Goal: Task Accomplishment & Management: Manage account settings

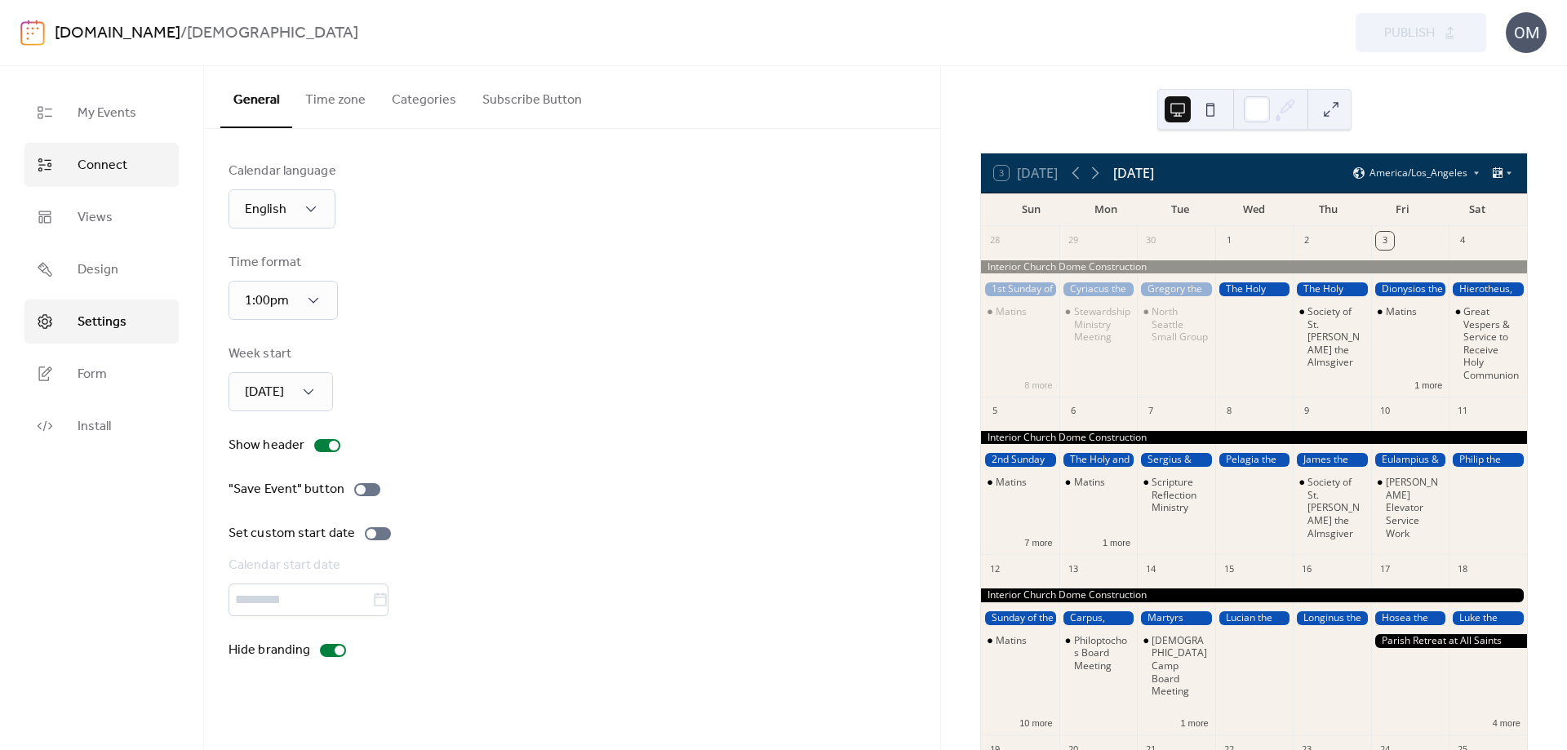
click at [104, 165] on span "Connect" at bounding box center [103, 166] width 50 height 20
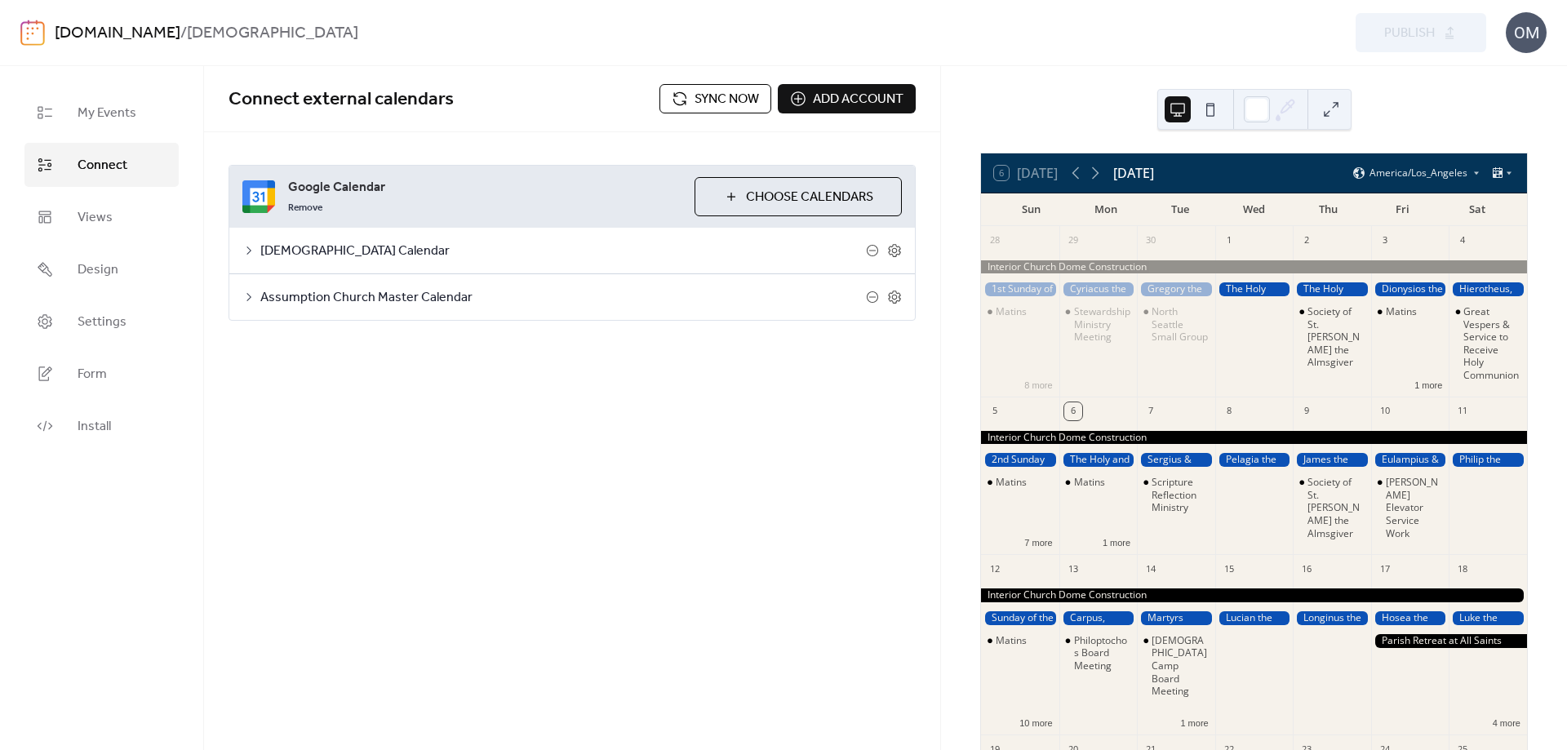
click at [702, 98] on span "Sync now" at bounding box center [726, 100] width 64 height 20
click at [137, 265] on link "Design" at bounding box center [101, 269] width 154 height 44
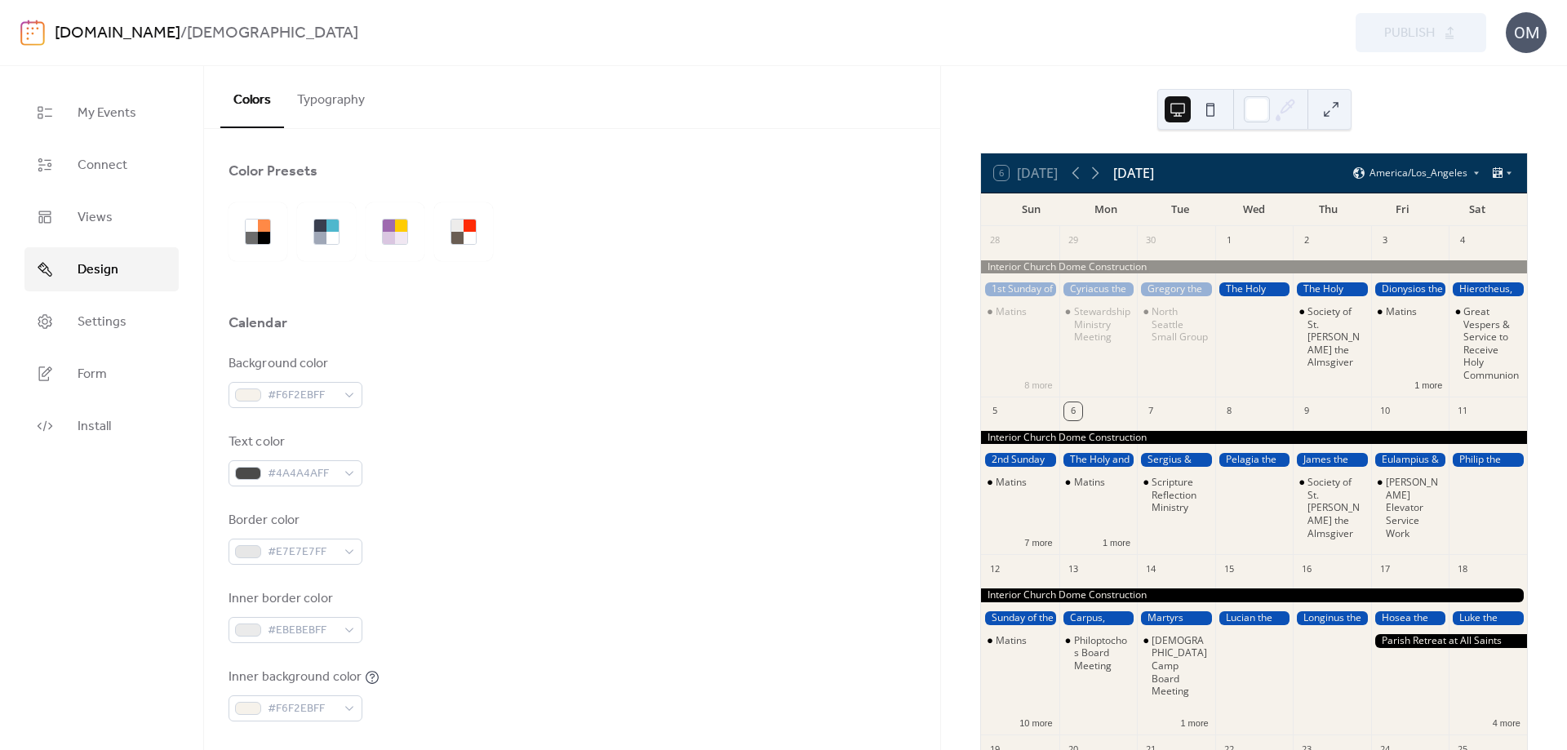
click at [332, 100] on button "Typography" at bounding box center [331, 96] width 94 height 60
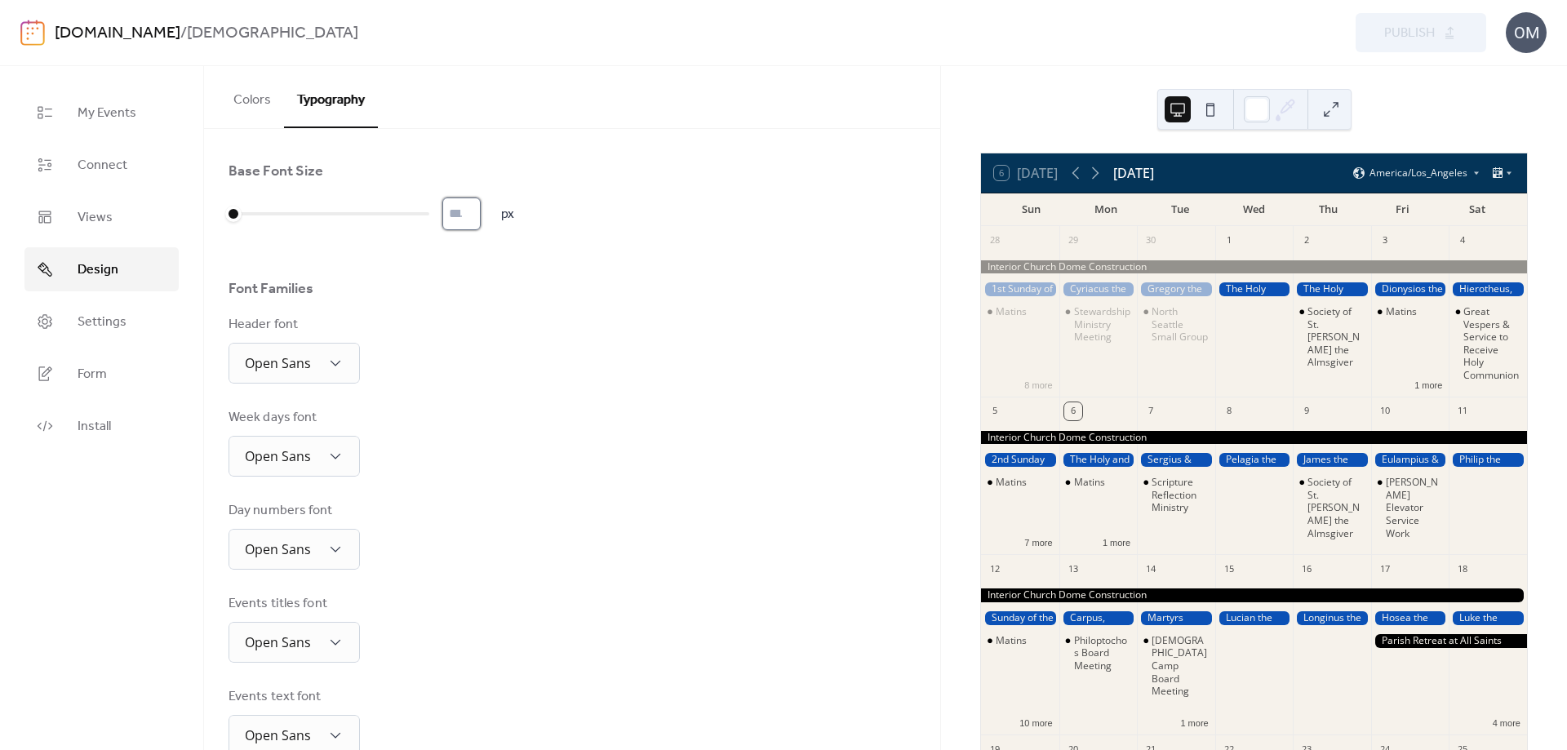
click at [454, 211] on input "*" at bounding box center [461, 213] width 38 height 33
click at [481, 208] on input "*" at bounding box center [461, 213] width 38 height 33
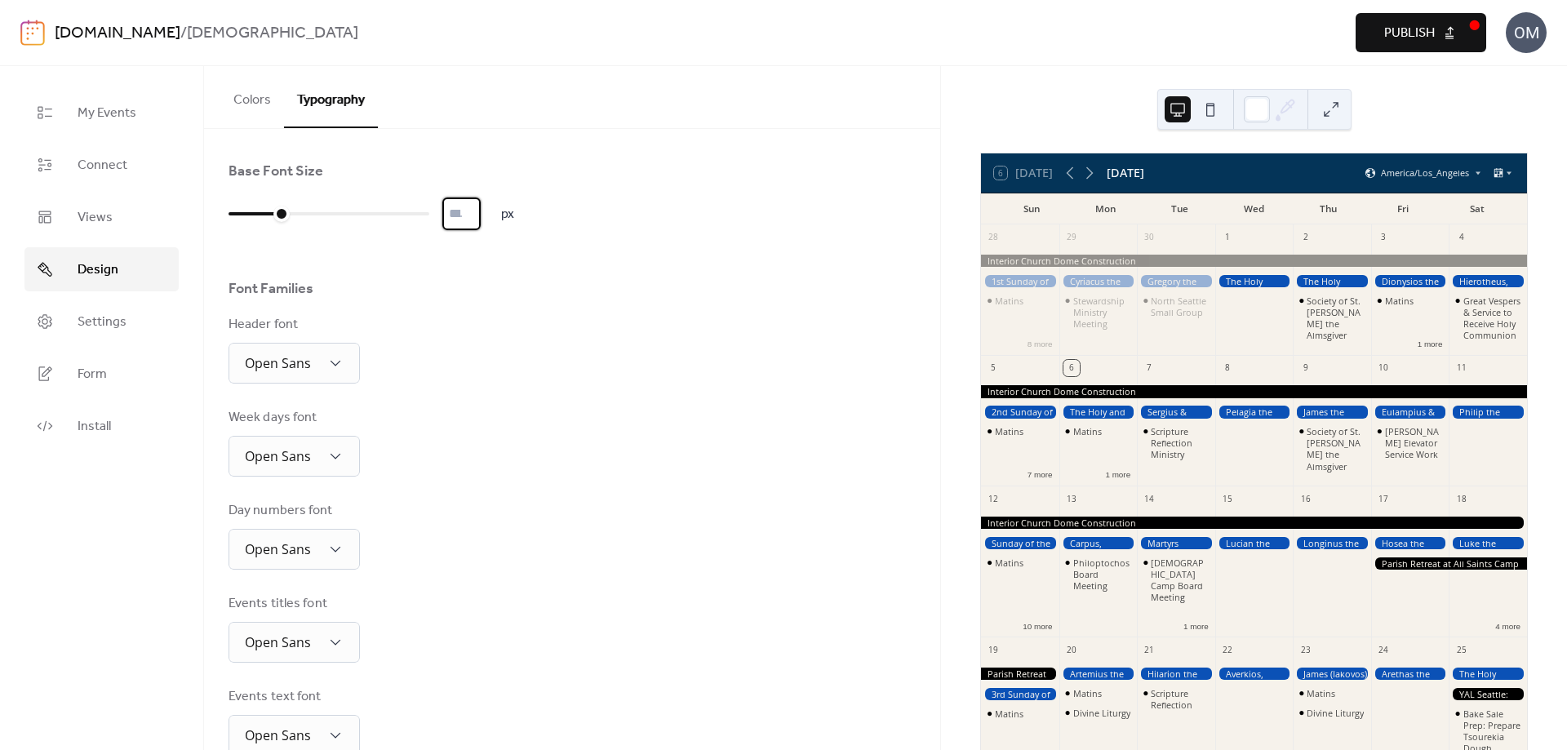
click at [480, 207] on input "**" at bounding box center [461, 213] width 38 height 33
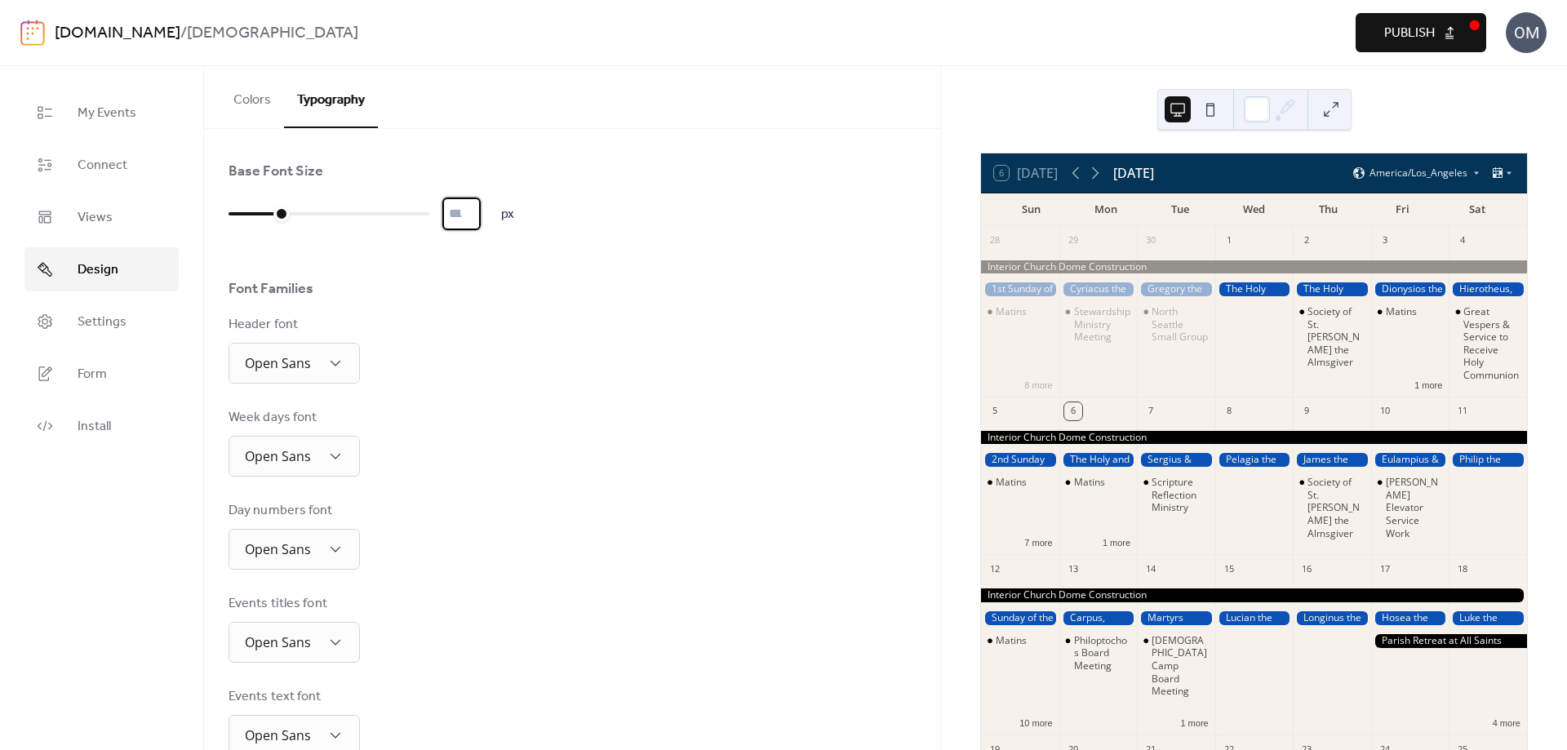
click at [477, 218] on input "*" at bounding box center [461, 213] width 38 height 33
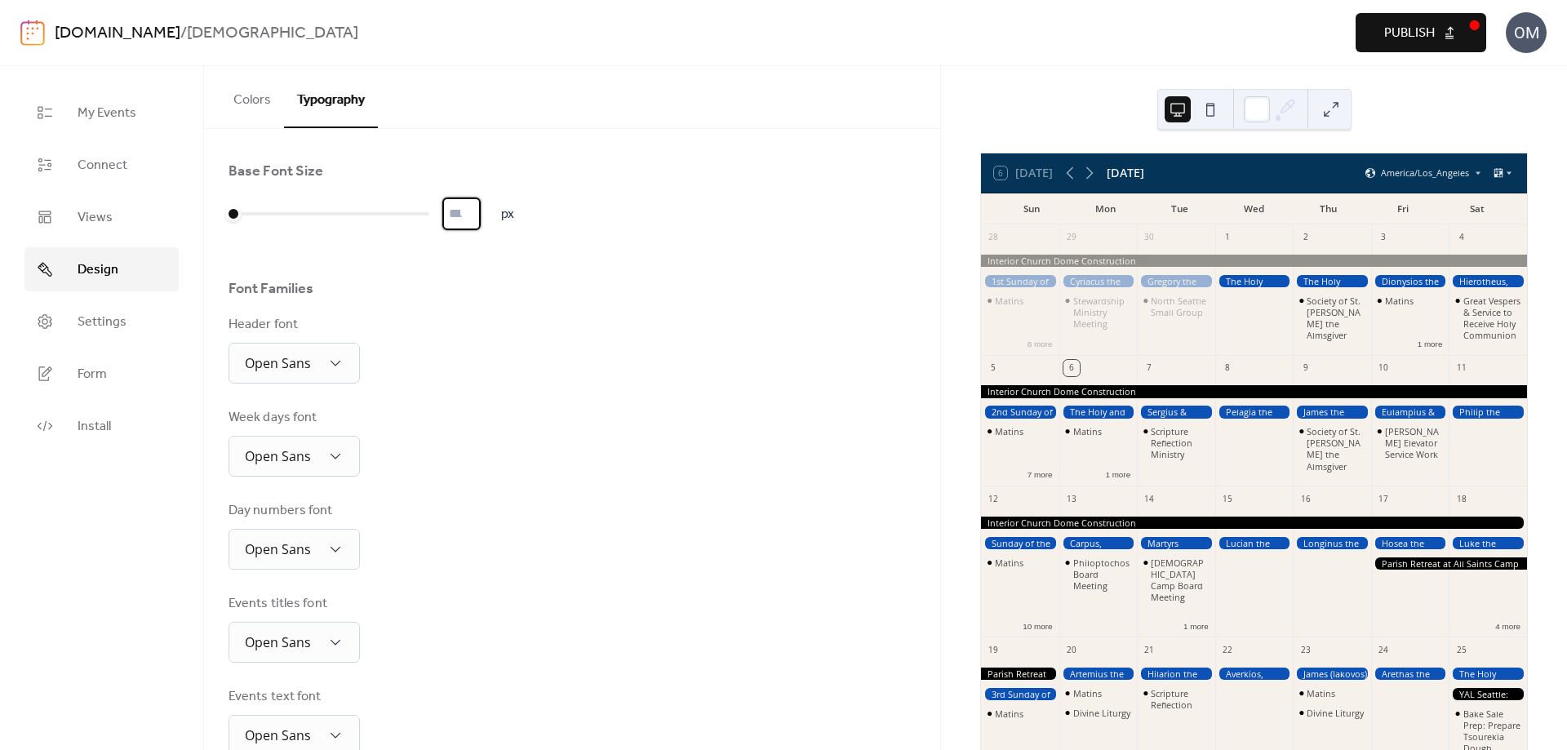
click at [477, 218] on input "*" at bounding box center [461, 213] width 38 height 33
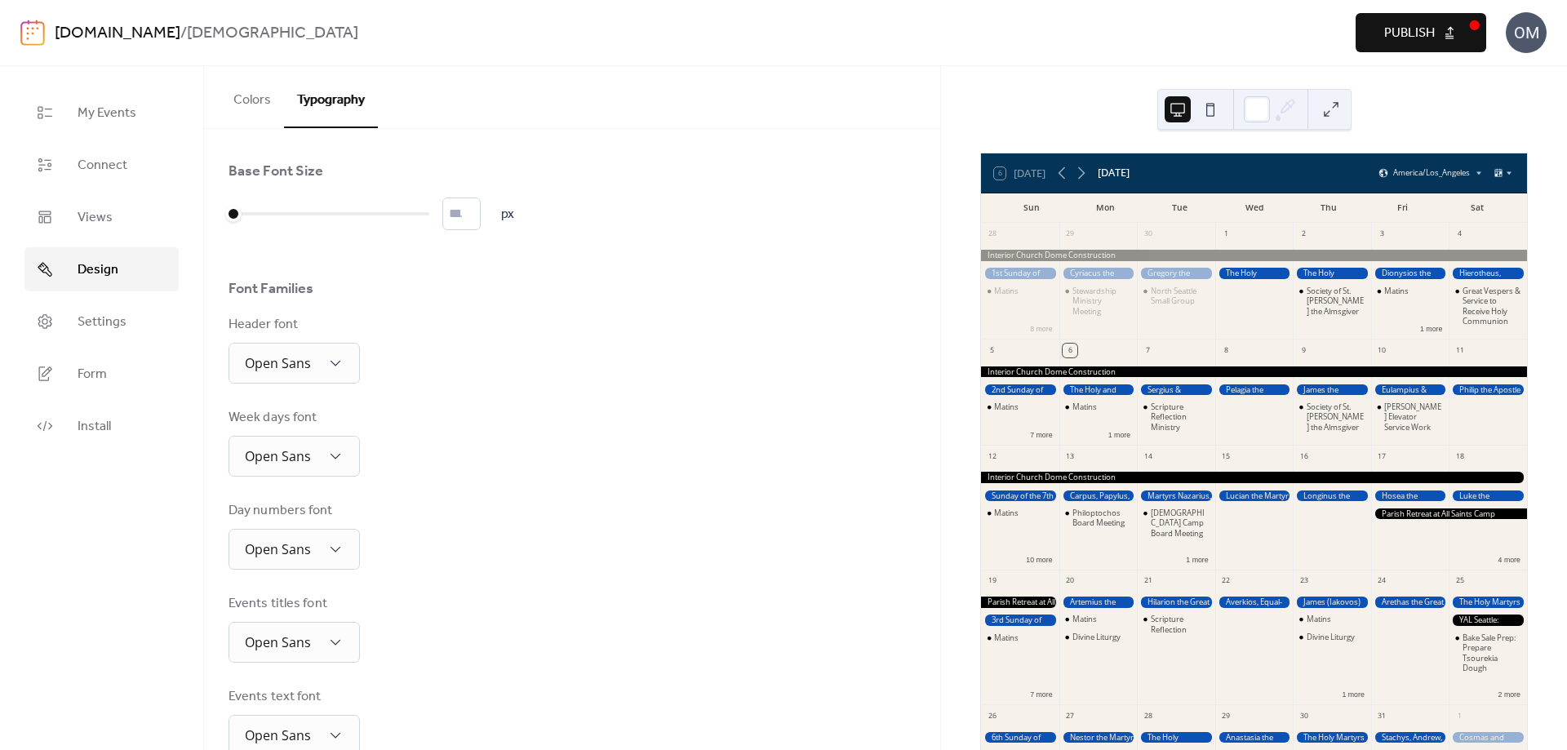
click at [1206, 109] on button at bounding box center [1210, 109] width 26 height 26
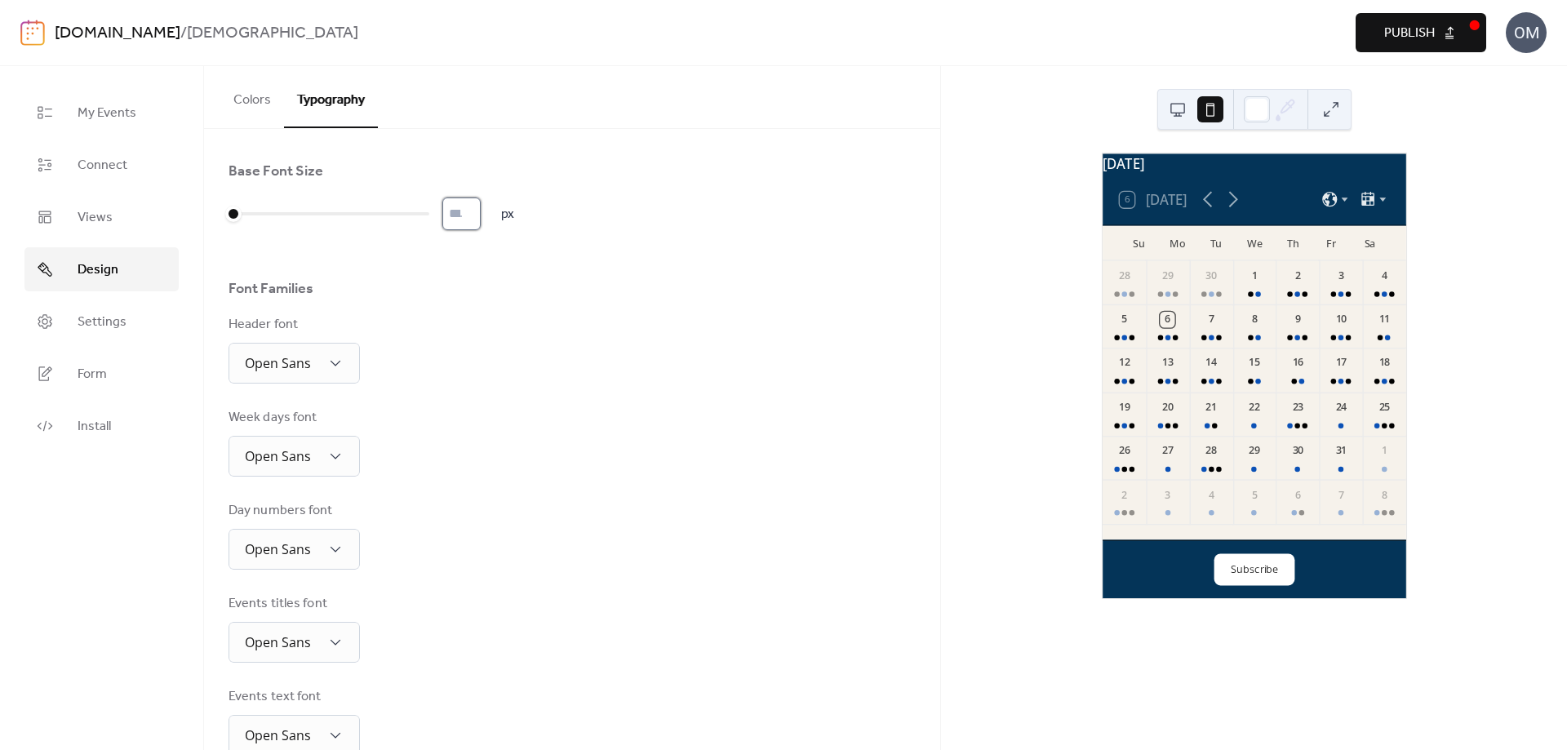
type input "*"
click at [478, 208] on input "*" at bounding box center [461, 213] width 38 height 33
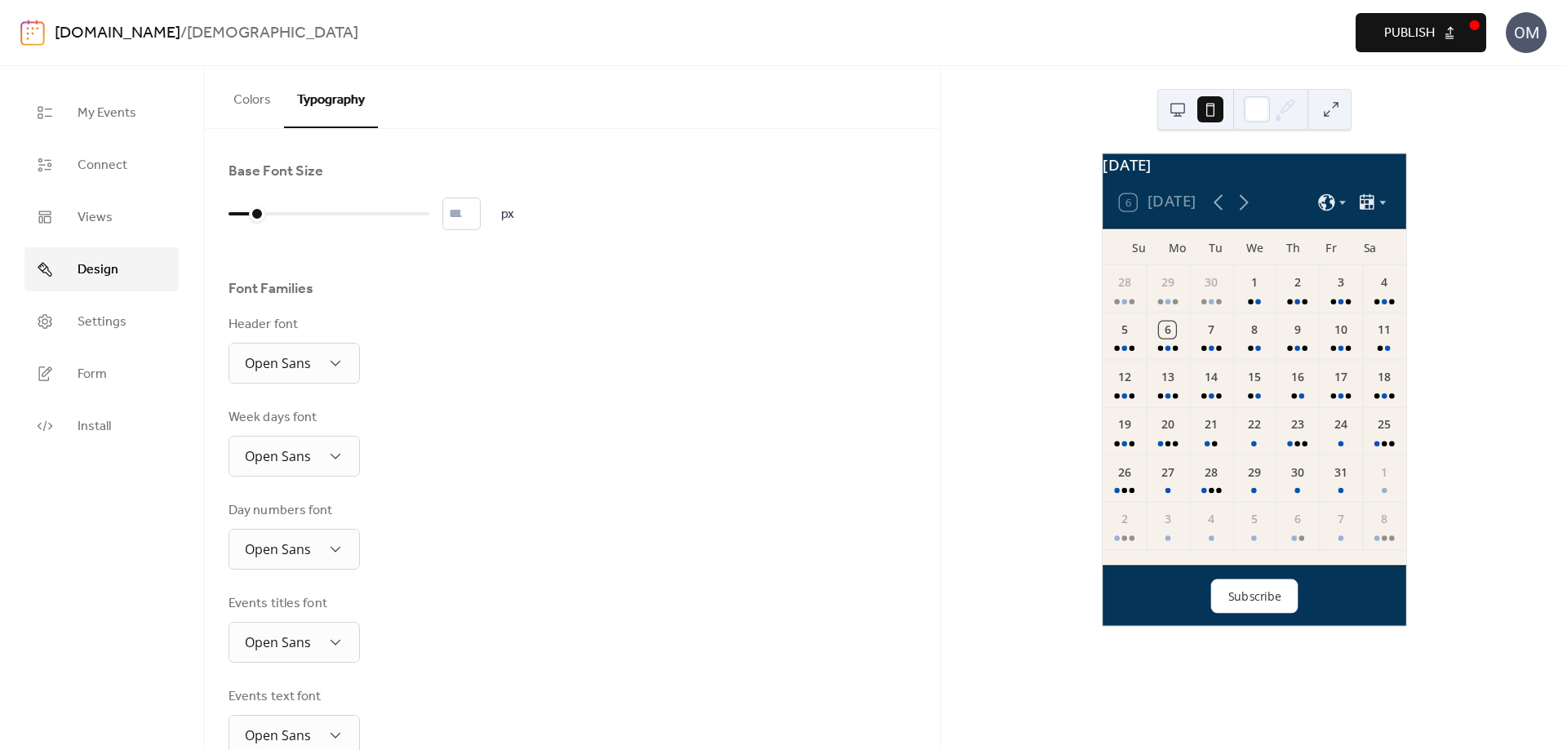
click at [1409, 29] on span "Publish" at bounding box center [1409, 34] width 51 height 20
click at [117, 165] on span "Connect" at bounding box center [103, 166] width 50 height 20
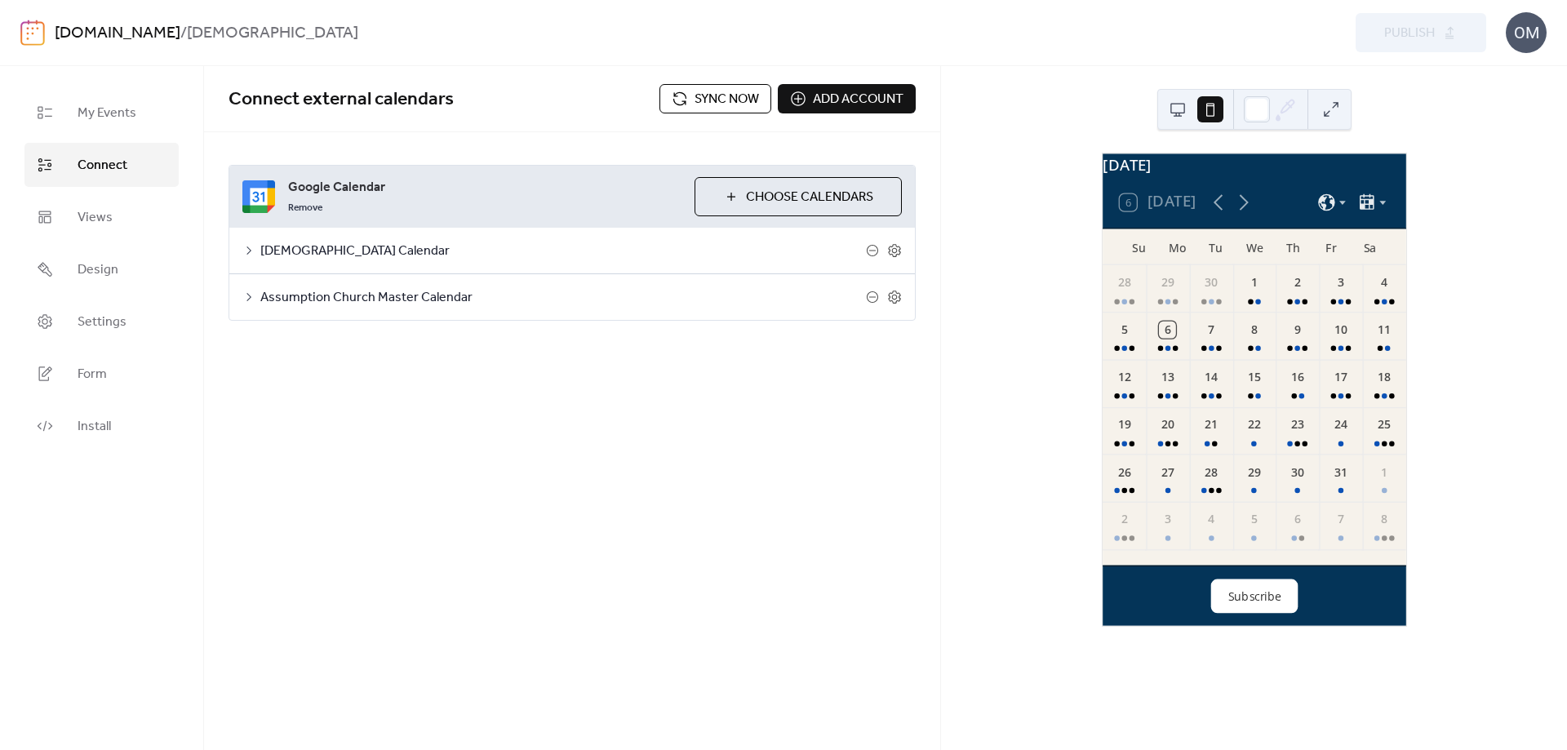
click at [1176, 109] on button at bounding box center [1177, 109] width 26 height 26
